Goal: Check status

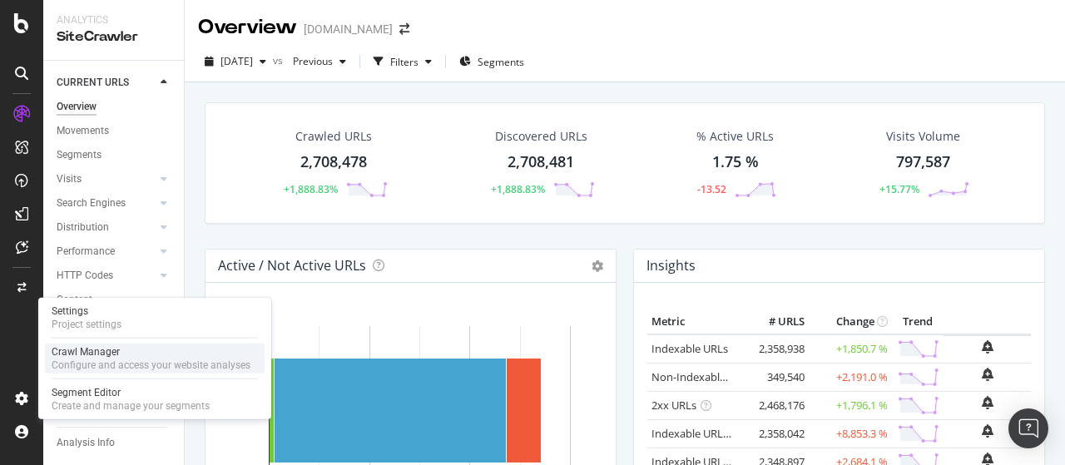
click at [91, 362] on div "Configure and access your website analyses" at bounding box center [151, 365] width 199 height 13
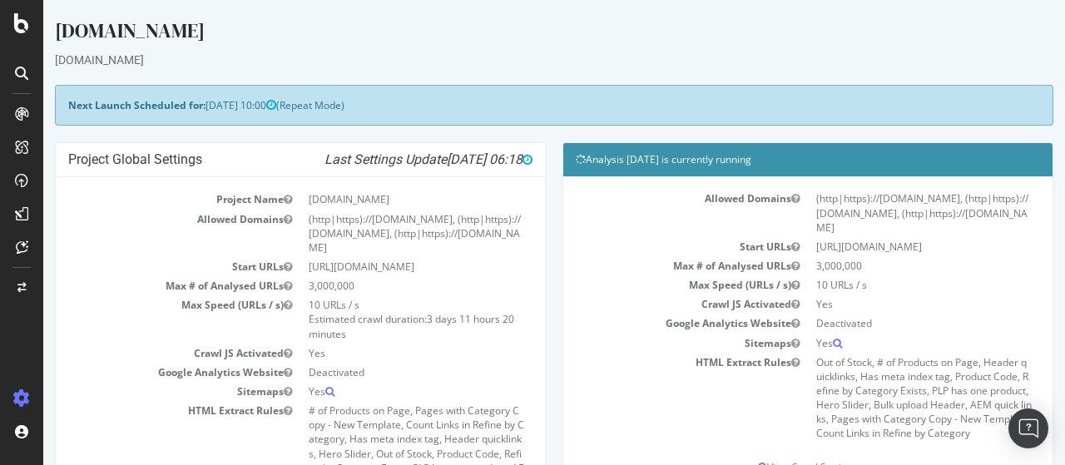
scroll to position [333, 0]
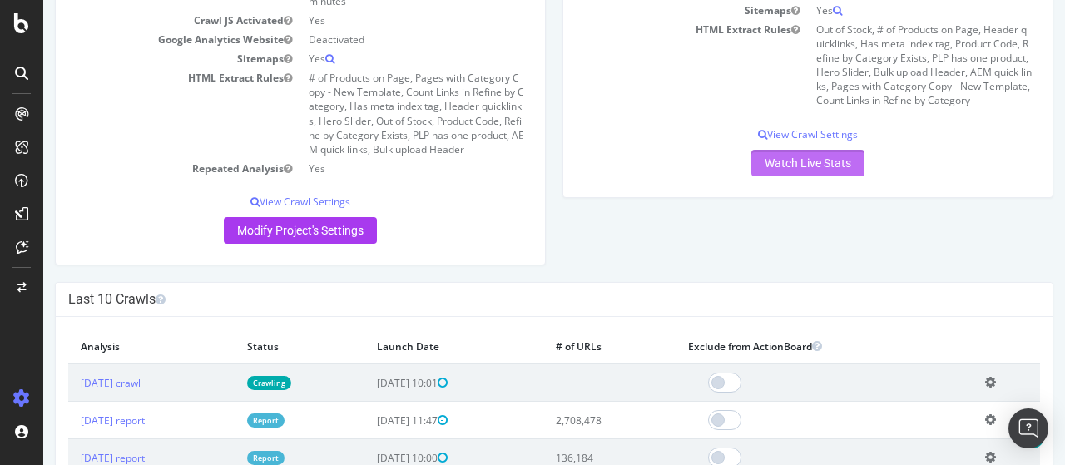
click at [789, 161] on link "Watch Live Stats" at bounding box center [808, 163] width 113 height 27
